Goal: Task Accomplishment & Management: Manage account settings

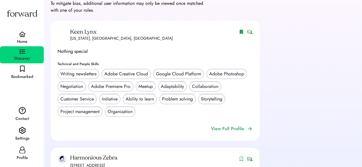
scroll to position [41, 0]
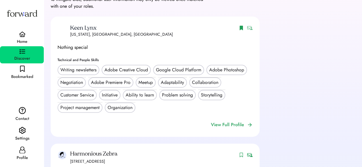
click at [249, 30] on img at bounding box center [250, 28] width 6 height 4
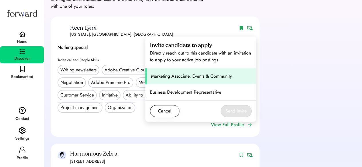
click at [186, 74] on div "Marketing Associate, Events & Community" at bounding box center [201, 76] width 100 height 7
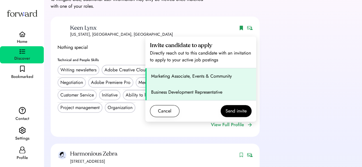
click at [189, 91] on div "Business Development Representative" at bounding box center [201, 92] width 100 height 7
click at [234, 110] on button "Send invite" at bounding box center [236, 111] width 31 height 12
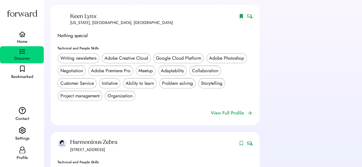
scroll to position [54, 0]
click at [19, 137] on div "Settings" at bounding box center [22, 138] width 14 height 7
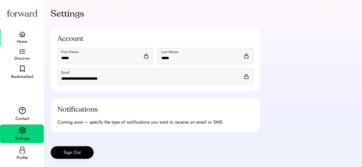
click at [23, 39] on div "Home" at bounding box center [22, 41] width 11 height 7
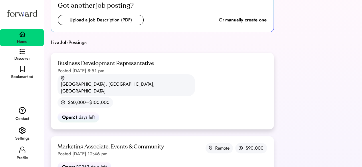
scroll to position [13, 0]
click at [24, 54] on div "Discover" at bounding box center [22, 54] width 44 height 17
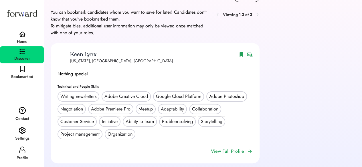
scroll to position [14, 0]
click at [19, 39] on div "Home" at bounding box center [22, 41] width 11 height 7
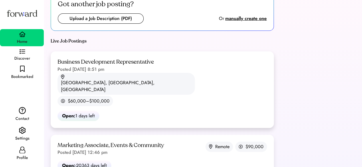
click at [164, 82] on div "Business Development Representative Posted Sep 2, 2025 8:51 pm Austin, TX, USA …" at bounding box center [162, 90] width 223 height 77
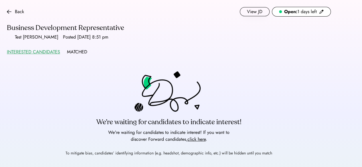
click at [76, 53] on div "MATCHED" at bounding box center [77, 52] width 20 height 7
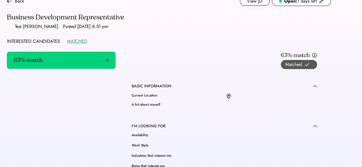
scroll to position [12, 0]
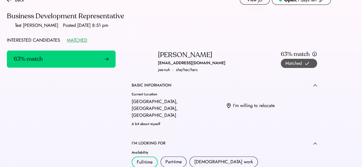
click at [307, 63] on icon at bounding box center [307, 64] width 6 height 6
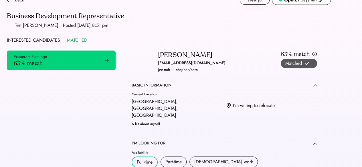
click at [38, 39] on div "INTERESTED CANDIDATES" at bounding box center [33, 40] width 53 height 7
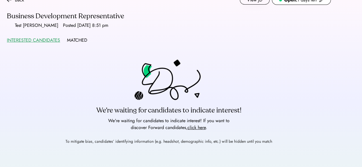
click at [77, 39] on div "MATCHED" at bounding box center [77, 40] width 20 height 7
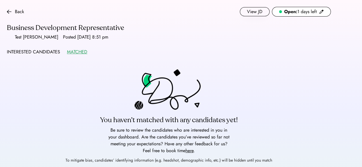
click at [40, 54] on div "INTERESTED CANDIDATES" at bounding box center [33, 52] width 53 height 7
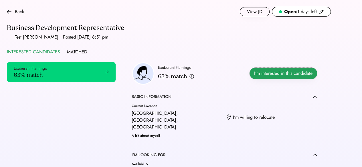
click at [269, 74] on button "I'm interested in this candidate" at bounding box center [284, 73] width 68 height 11
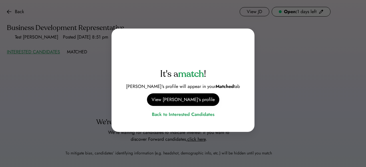
click at [95, 99] on div at bounding box center [183, 83] width 366 height 167
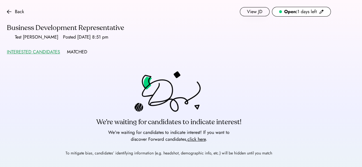
click at [76, 52] on div "MATCHED" at bounding box center [77, 52] width 20 height 7
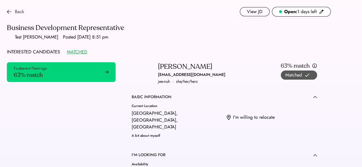
click at [9, 11] on img at bounding box center [9, 11] width 5 height 5
